Goal: Check status: Check status

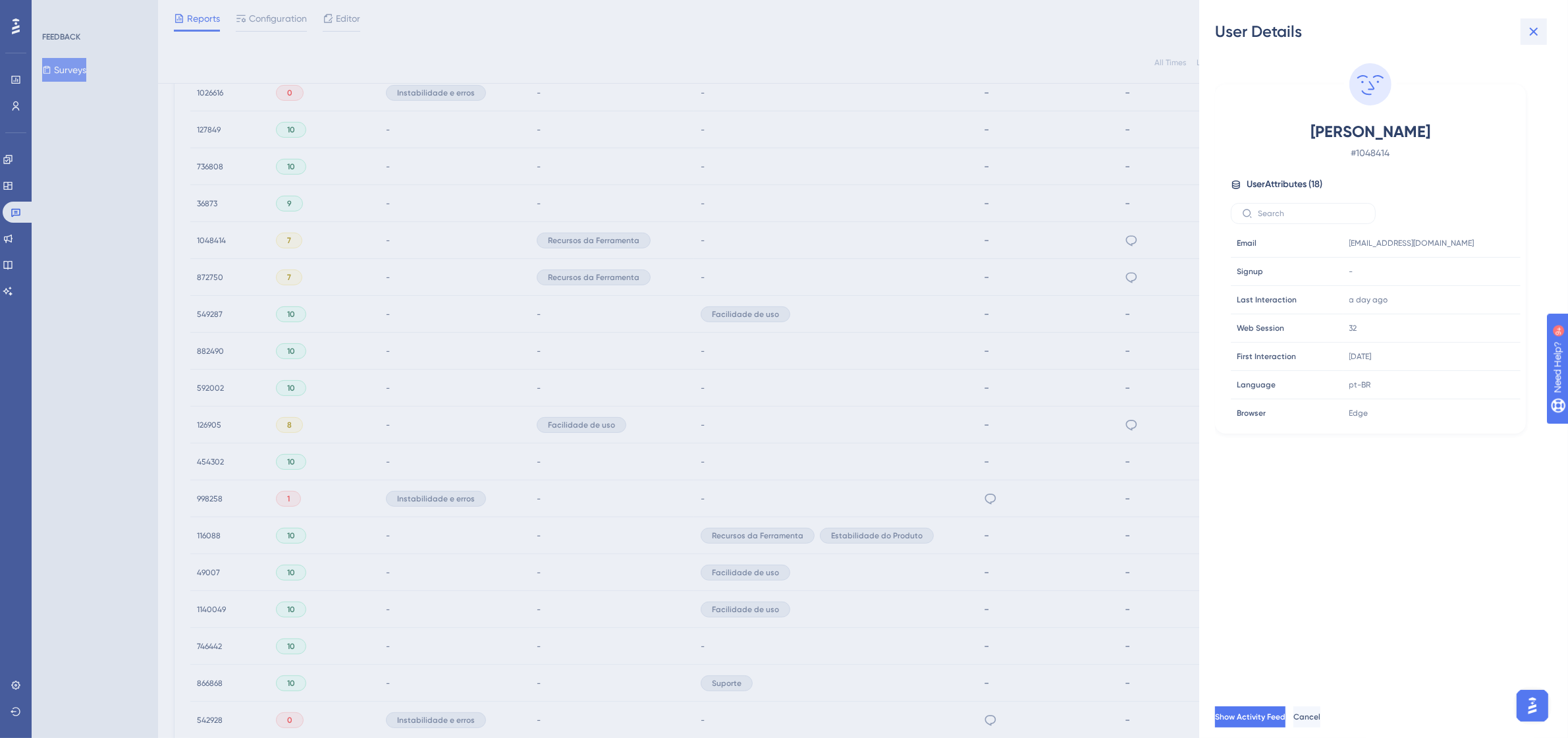
click at [1538, 29] on icon at bounding box center [1534, 31] width 16 height 16
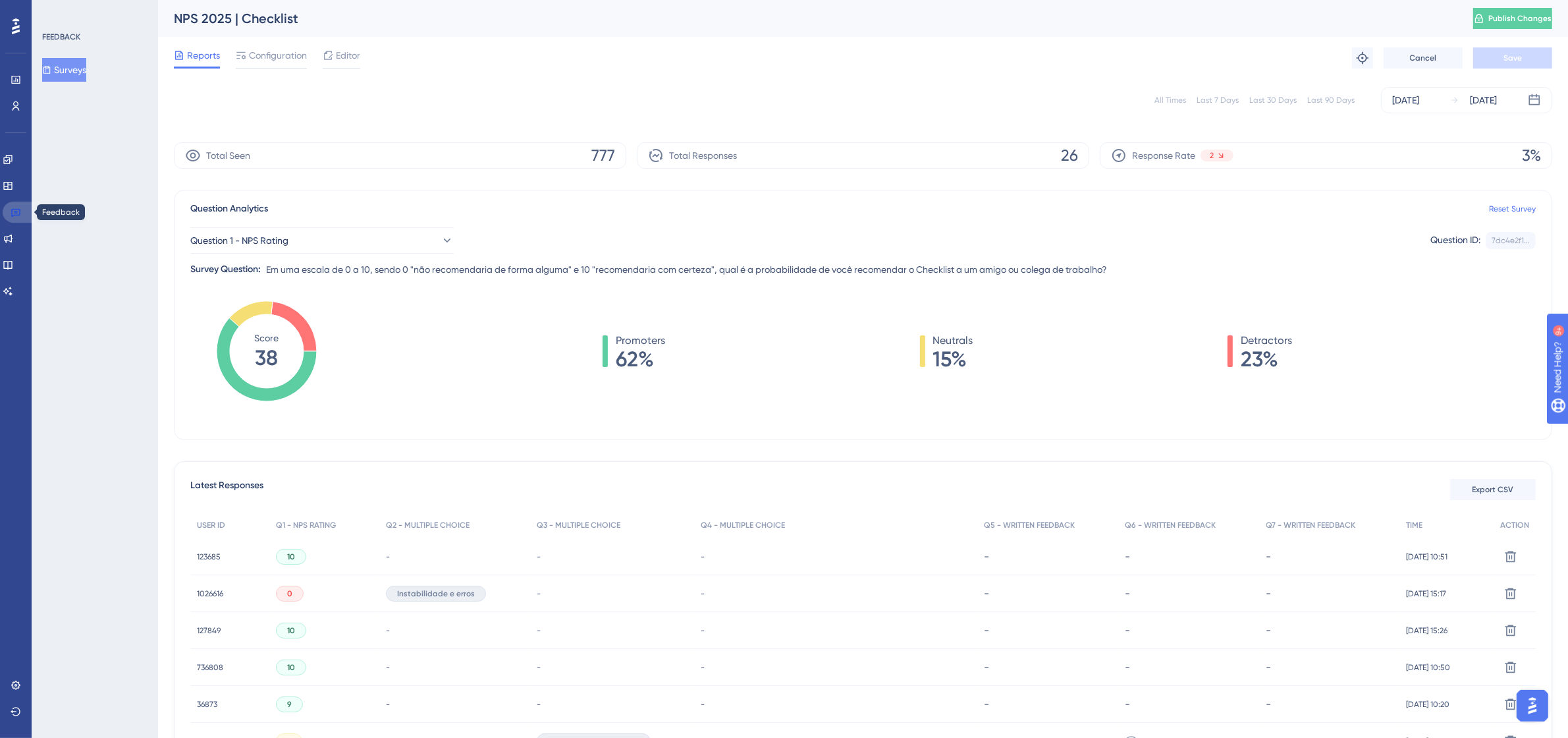
drag, startPoint x: 14, startPoint y: 210, endPoint x: 172, endPoint y: 255, distance: 164.3
click at [14, 210] on icon at bounding box center [15, 212] width 10 height 10
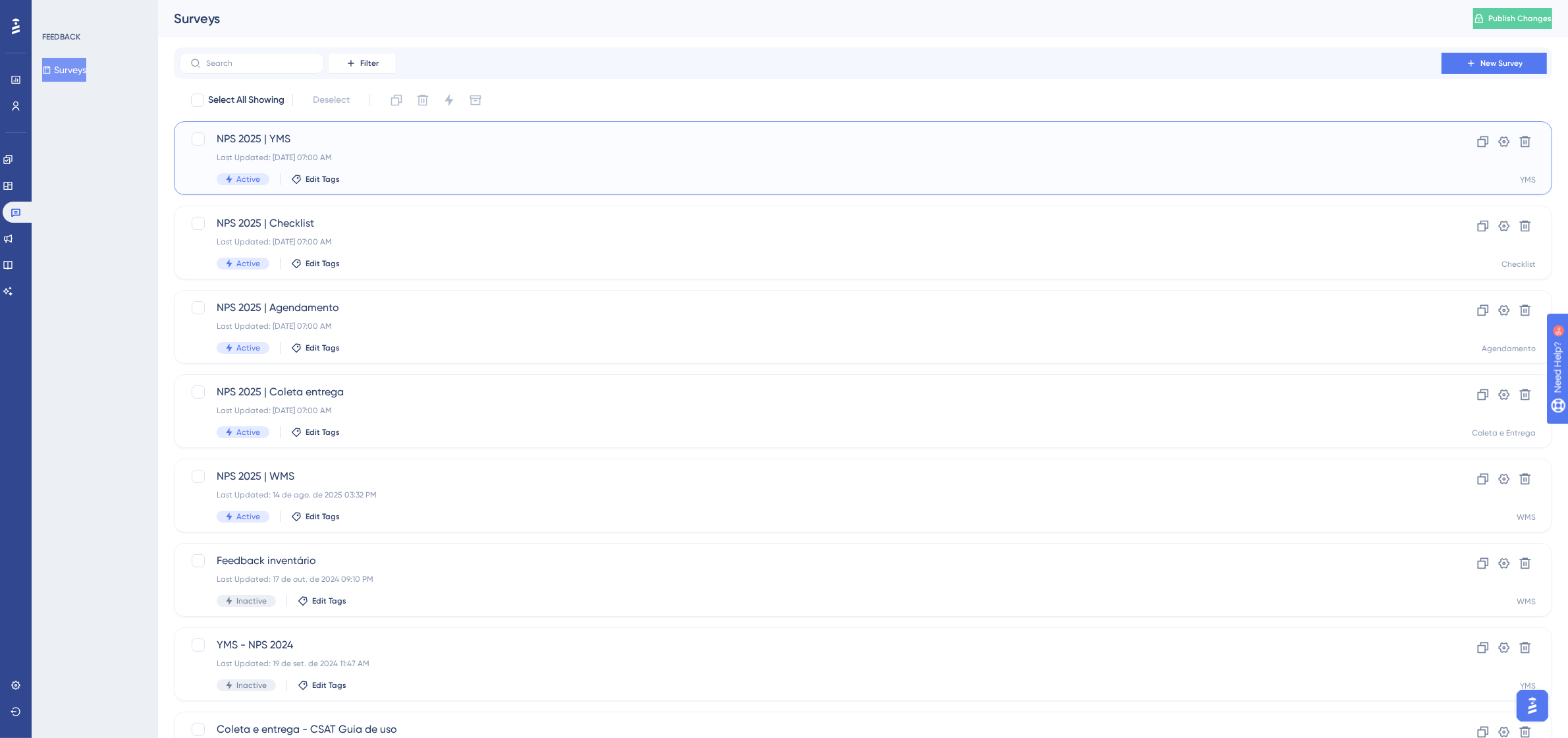
click at [432, 156] on div "Last Updated: [DATE] 07:00 AM" at bounding box center [811, 157] width 1188 height 10
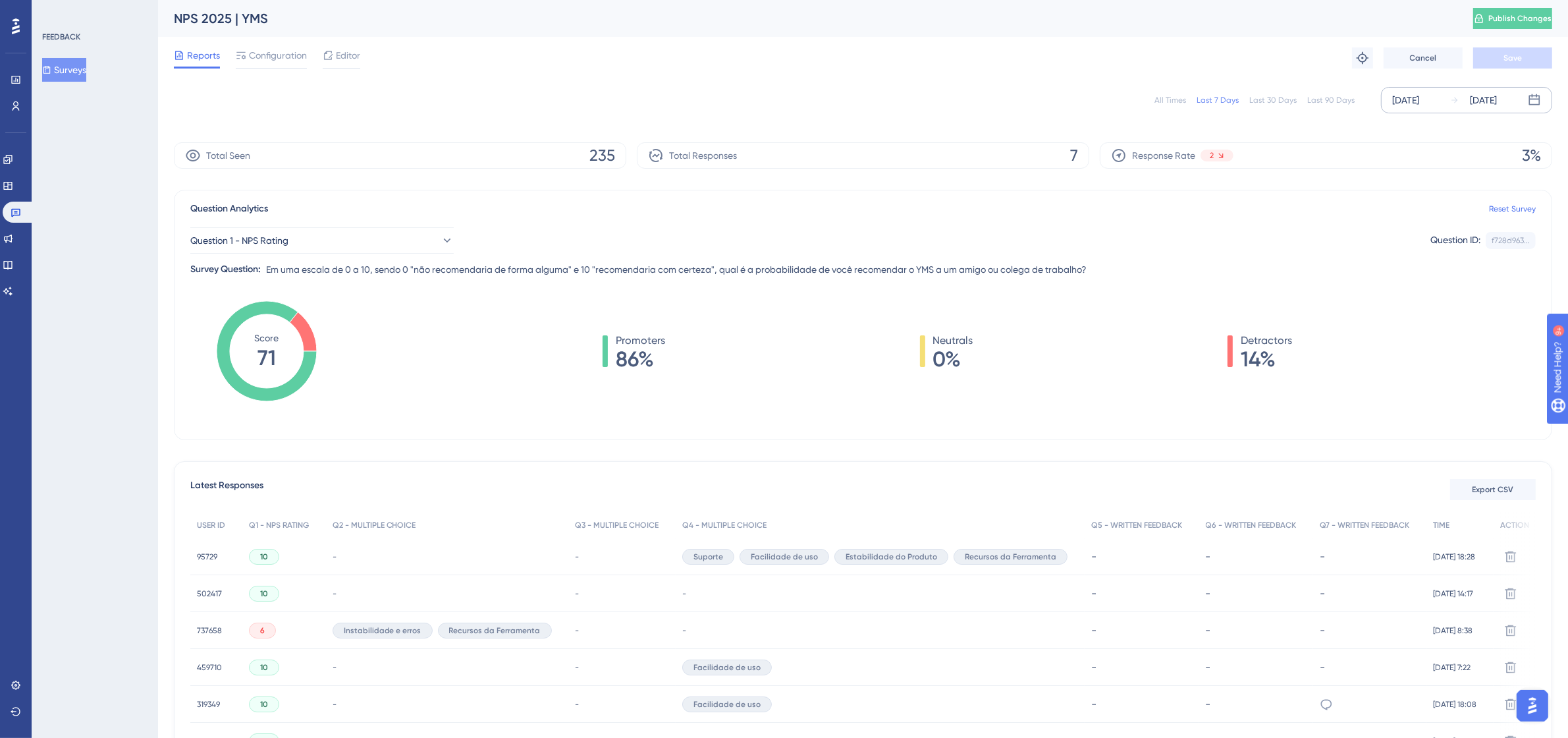
click at [1419, 100] on div "[DATE]" at bounding box center [1406, 100] width 27 height 16
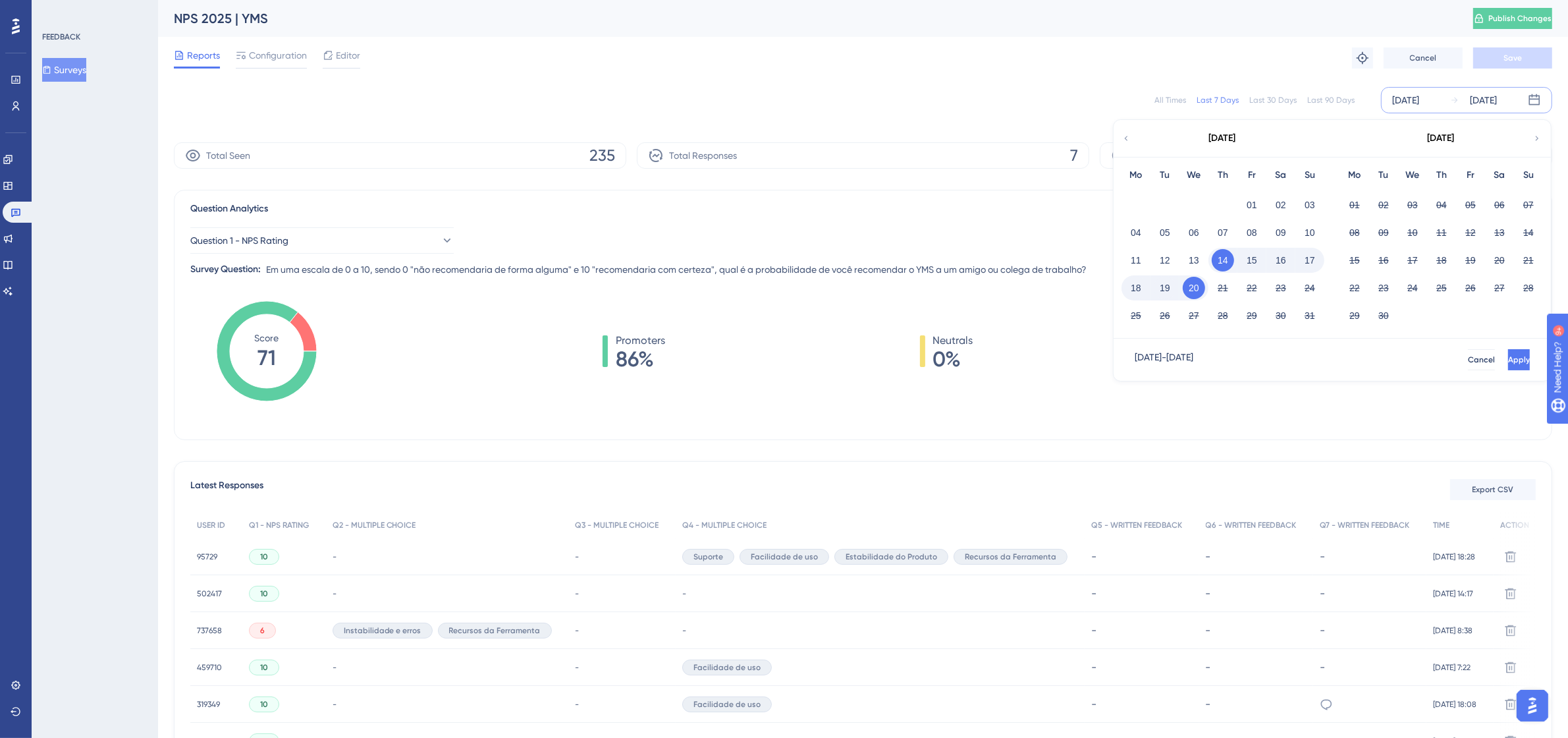
click at [1127, 134] on icon at bounding box center [1126, 139] width 9 height 12
click at [1375, 202] on button "01" at bounding box center [1384, 205] width 23 height 23
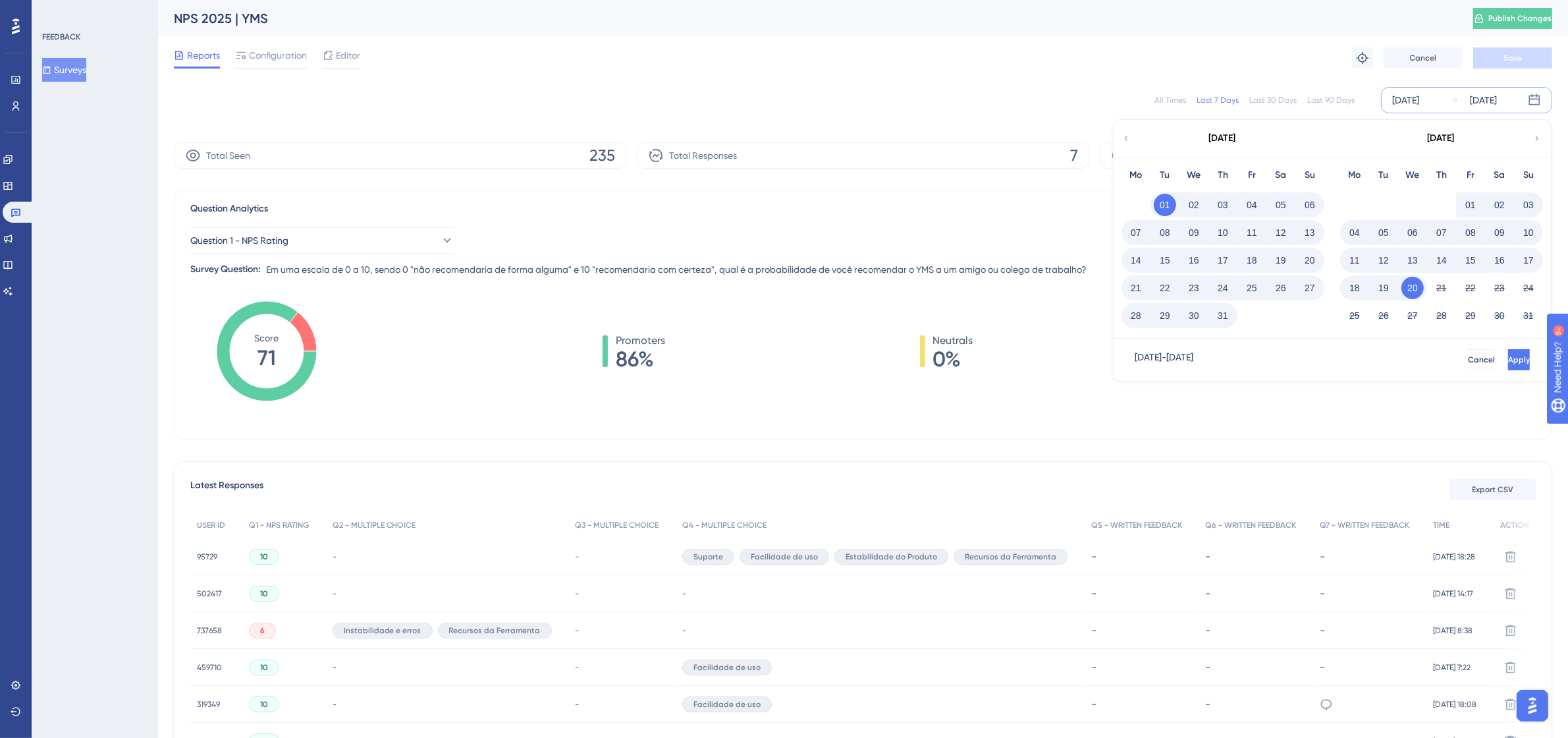
click at [1230, 319] on button "31" at bounding box center [1223, 315] width 23 height 23
click at [1510, 363] on button "Apply" at bounding box center [1517, 359] width 24 height 21
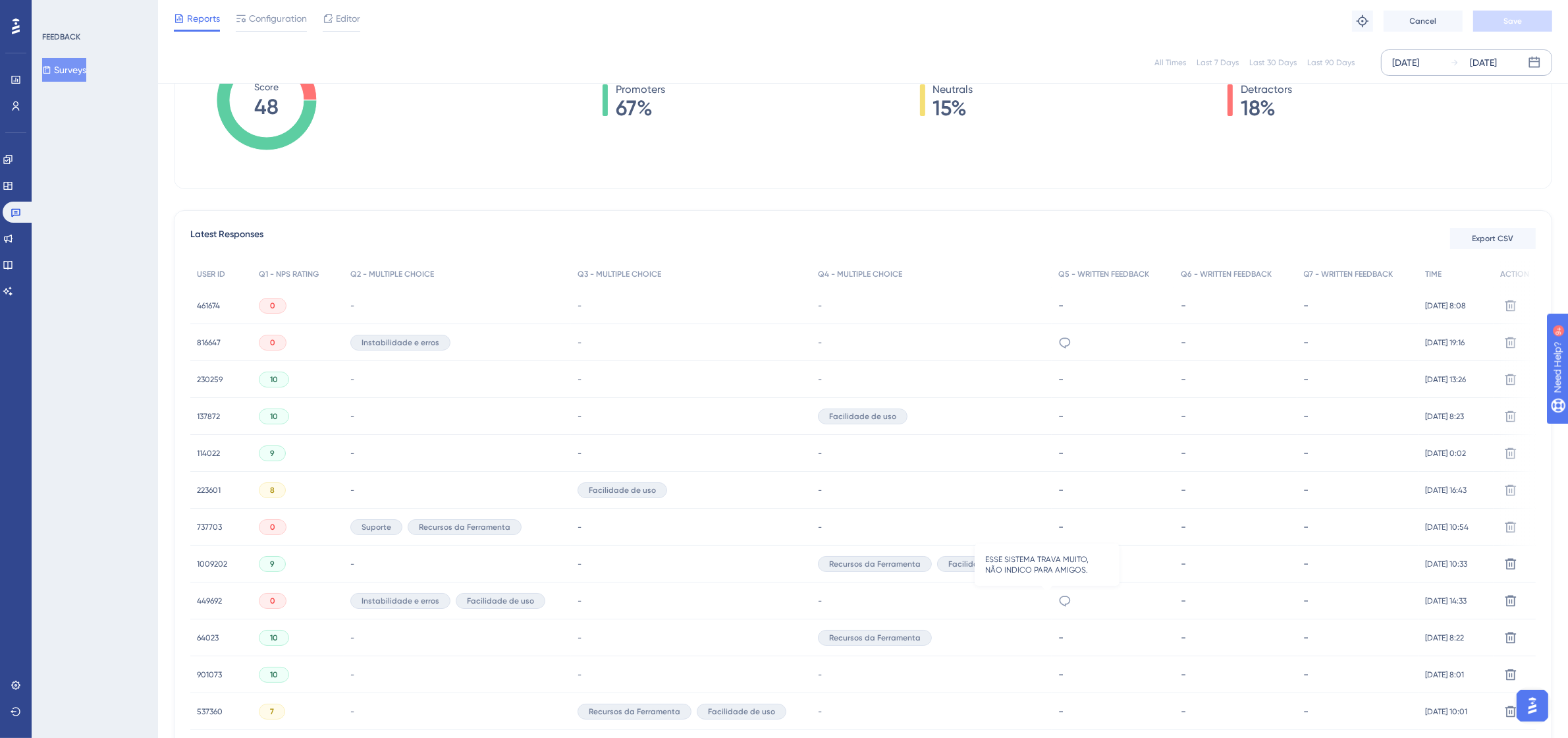
scroll to position [247, 0]
click at [209, 591] on div "449692 449692" at bounding box center [210, 600] width 25 height 37
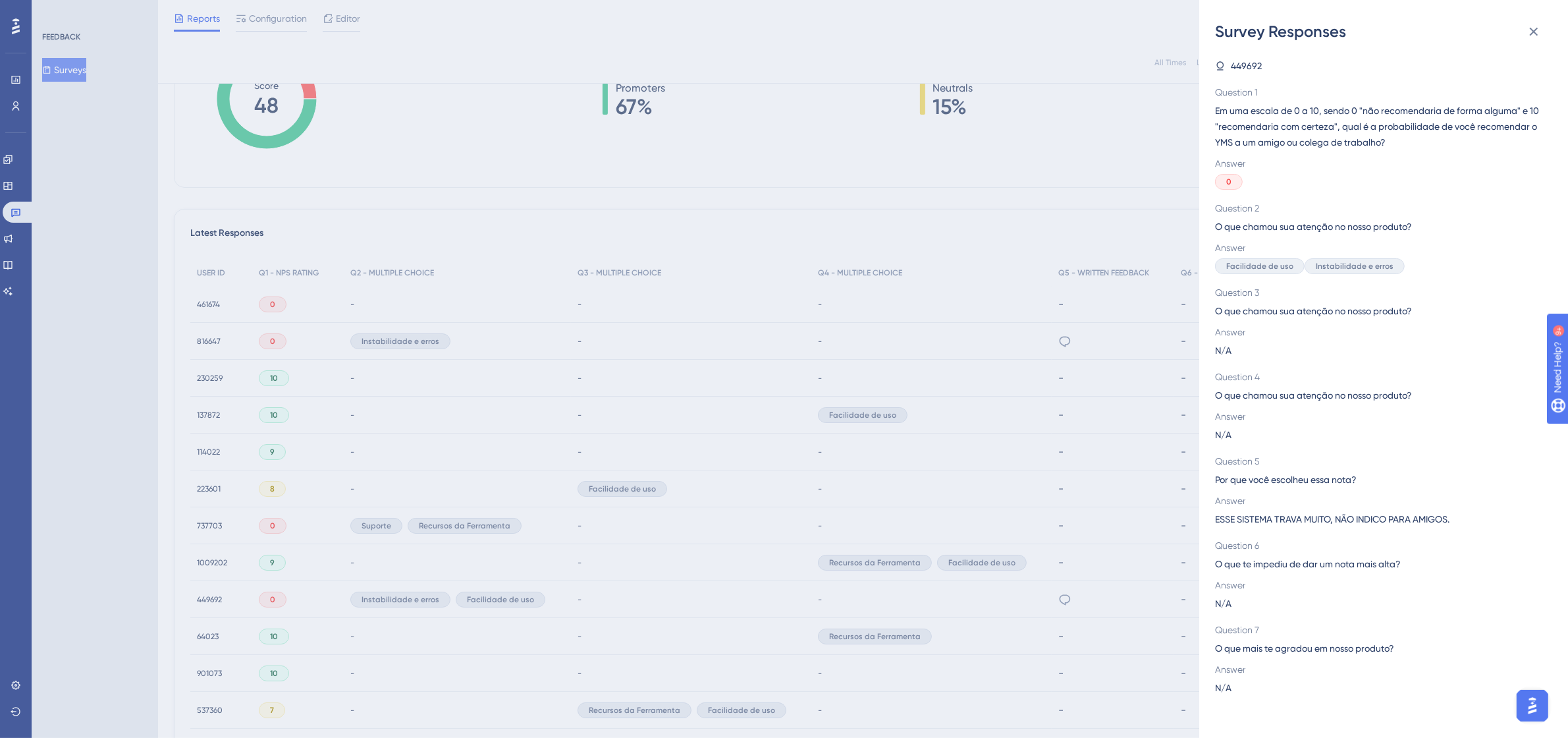
click at [209, 591] on div "Survey Responses 449692 Question 1 Em uma escala de 0 a 10, sendo 0 "não recome…" at bounding box center [784, 369] width 1568 height 738
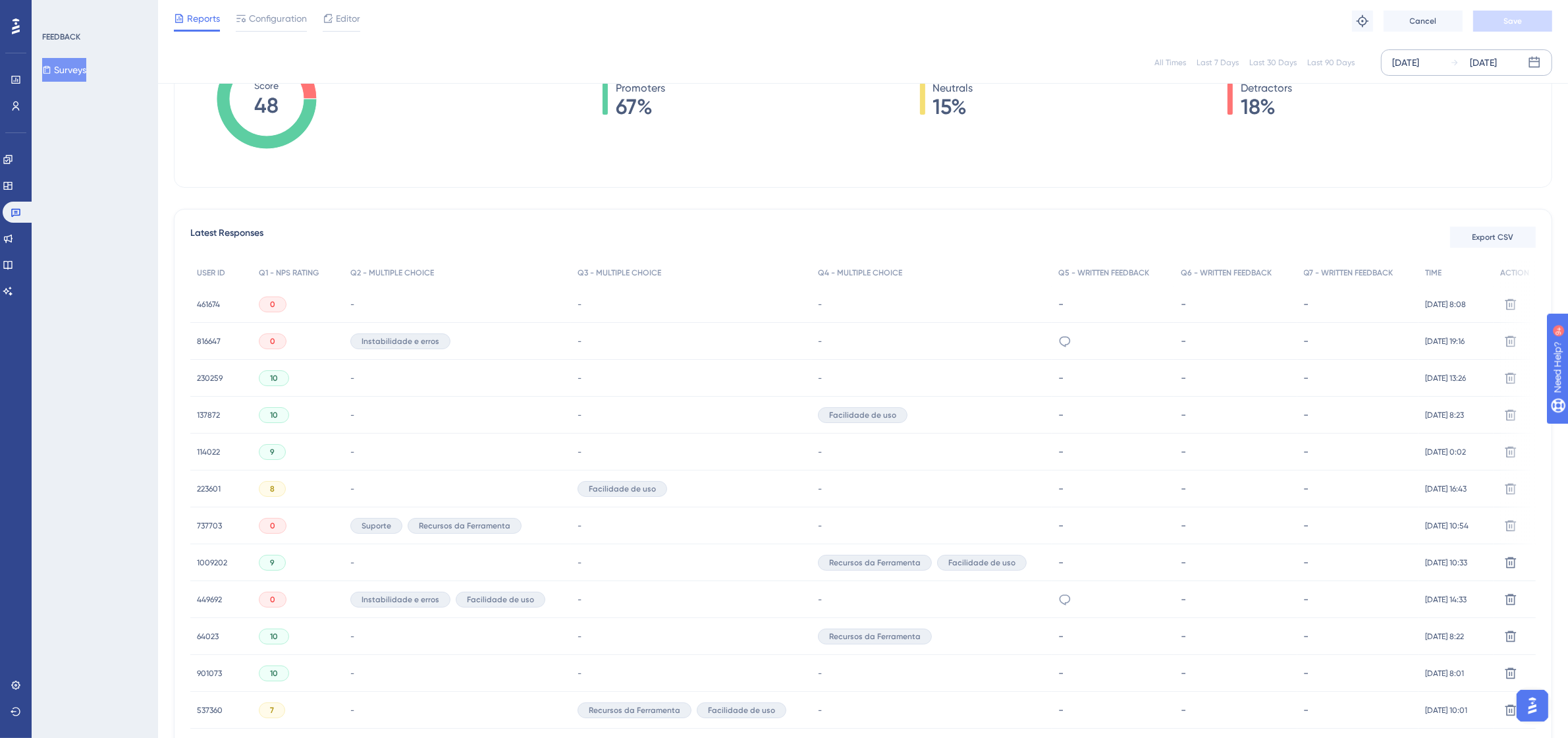
click at [206, 597] on span "449692" at bounding box center [210, 599] width 25 height 10
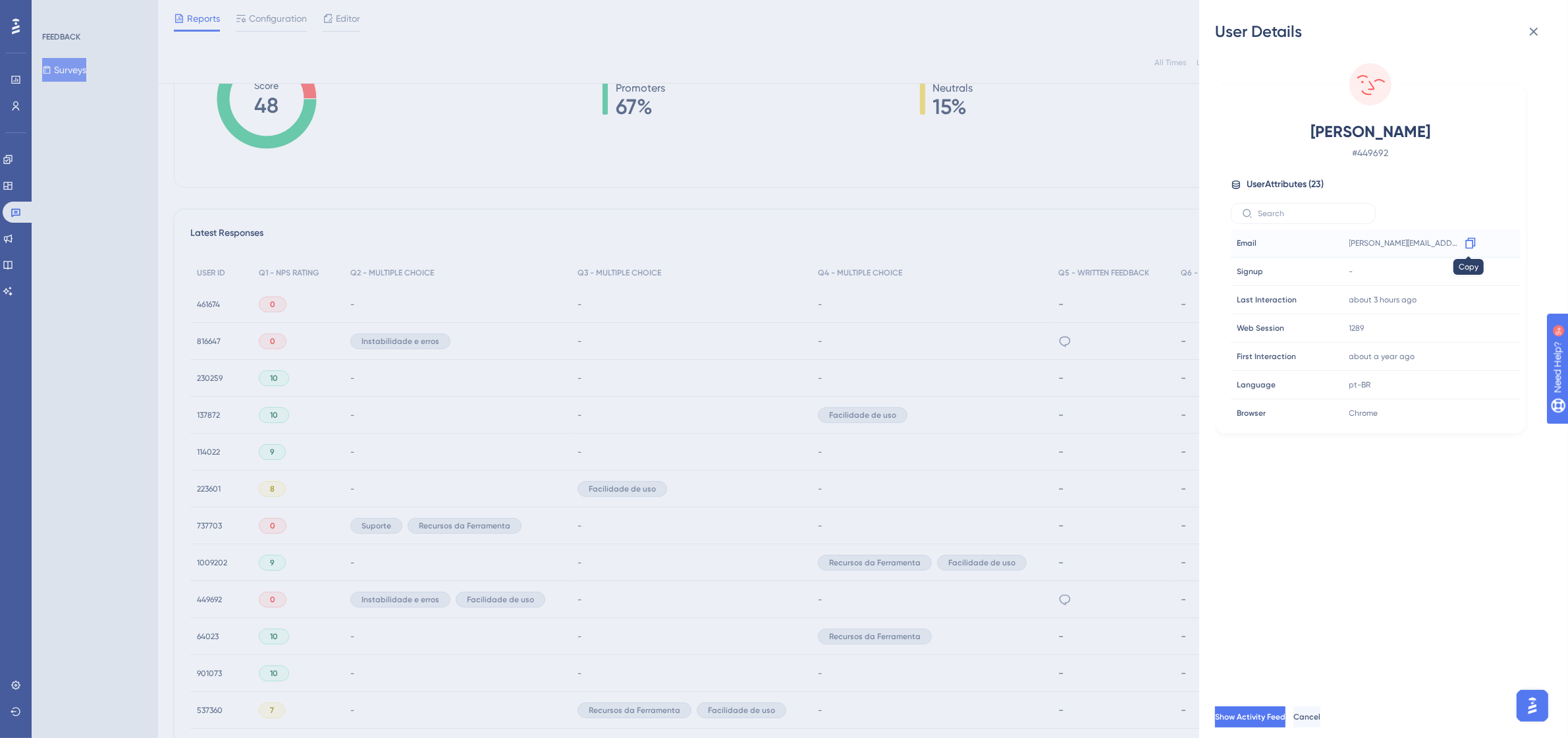
click at [1467, 241] on icon at bounding box center [1471, 243] width 14 height 14
click at [1529, 30] on icon at bounding box center [1534, 31] width 16 height 16
click at [1533, 28] on icon at bounding box center [1534, 31] width 16 height 16
click at [1535, 30] on icon at bounding box center [1534, 31] width 16 height 16
click at [1546, 28] on button at bounding box center [1533, 31] width 26 height 26
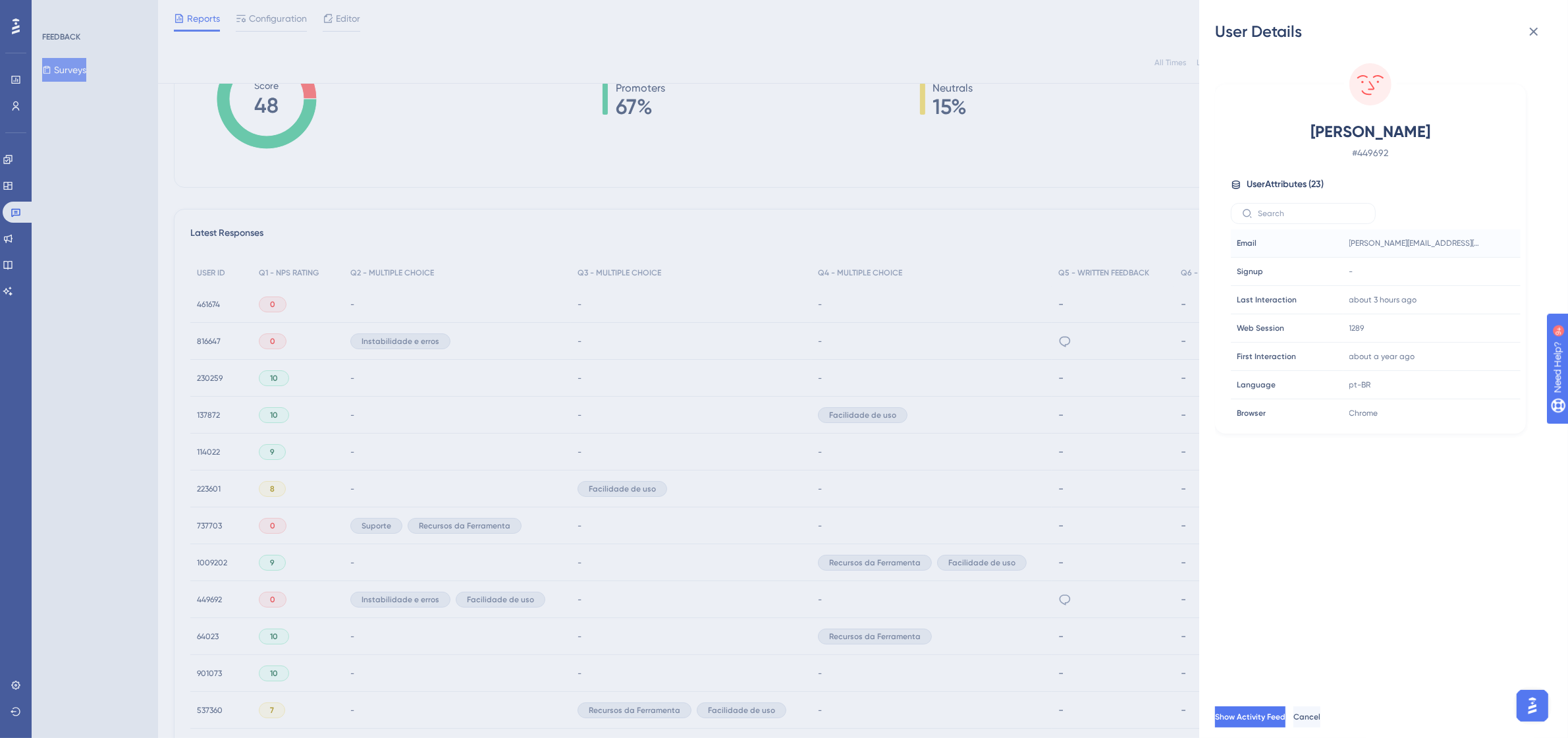
click at [1528, 36] on icon at bounding box center [1534, 31] width 16 height 16
click at [1535, 35] on icon at bounding box center [1534, 31] width 16 height 16
click at [14, 211] on div "User Details [PERSON_NAME] # 449692 User Attributes ( 23 ) Email Email [EMAIL_A…" at bounding box center [784, 369] width 1568 height 738
click at [1526, 22] on button at bounding box center [1533, 31] width 26 height 26
